Goal: Navigation & Orientation: Find specific page/section

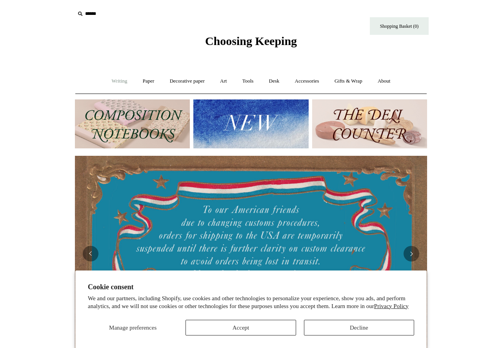
click at [114, 82] on link "Writing +" at bounding box center [120, 81] width 30 height 21
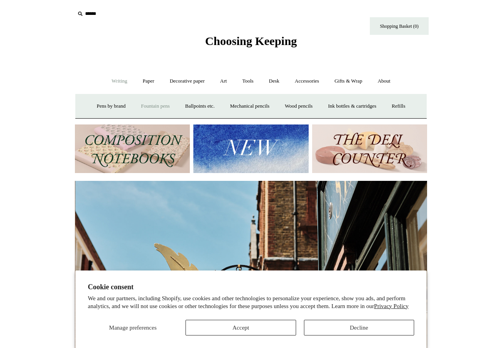
scroll to position [0, 352]
click at [146, 80] on link "Paper +" at bounding box center [149, 81] width 26 height 21
click at [133, 107] on link "Notebooks +" at bounding box center [141, 106] width 36 height 21
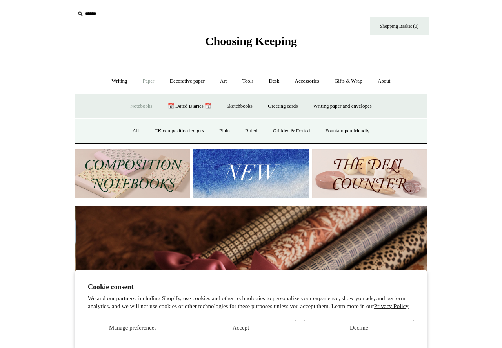
scroll to position [0, 704]
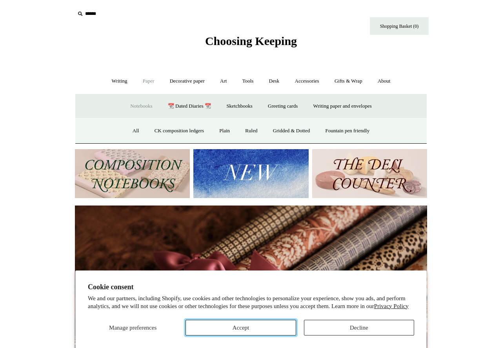
click at [242, 328] on button "Accept" at bounding box center [240, 328] width 110 height 16
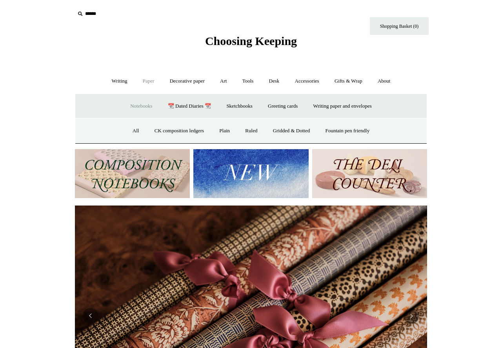
click at [138, 168] on img at bounding box center [132, 173] width 115 height 49
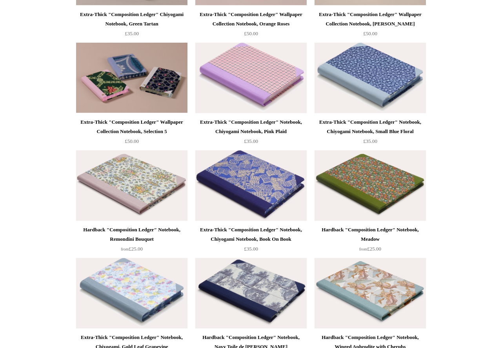
scroll to position [690, 0]
